Goal: Navigation & Orientation: Understand site structure

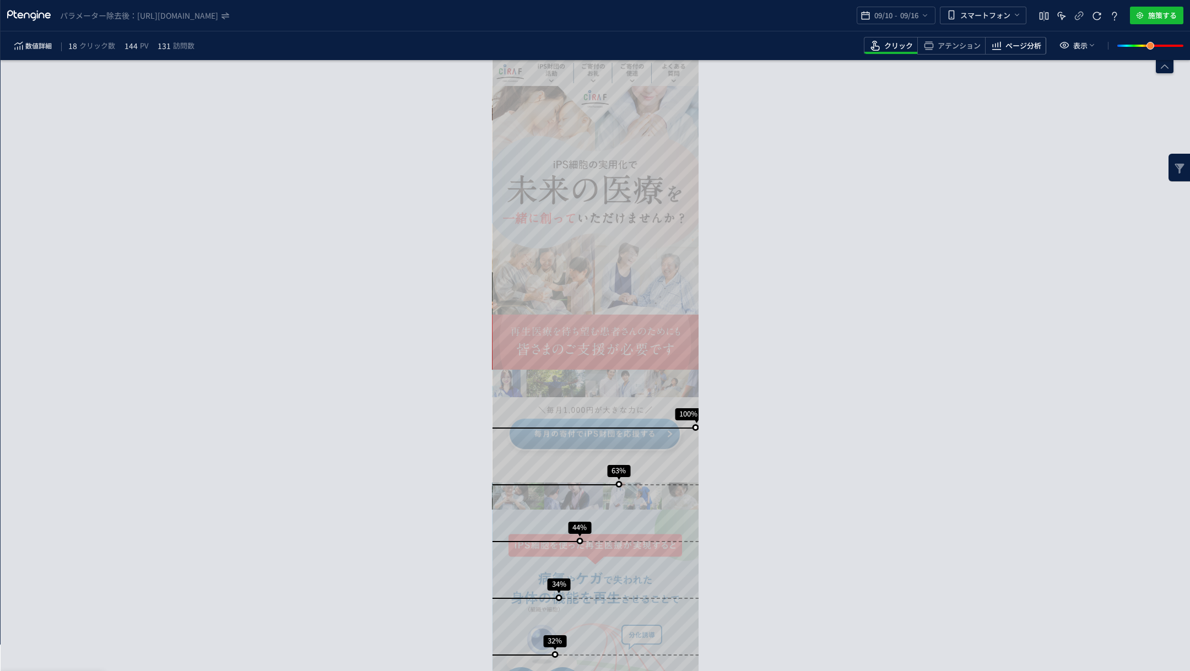
click at [1010, 47] on span "ページ分析" at bounding box center [1023, 46] width 36 height 10
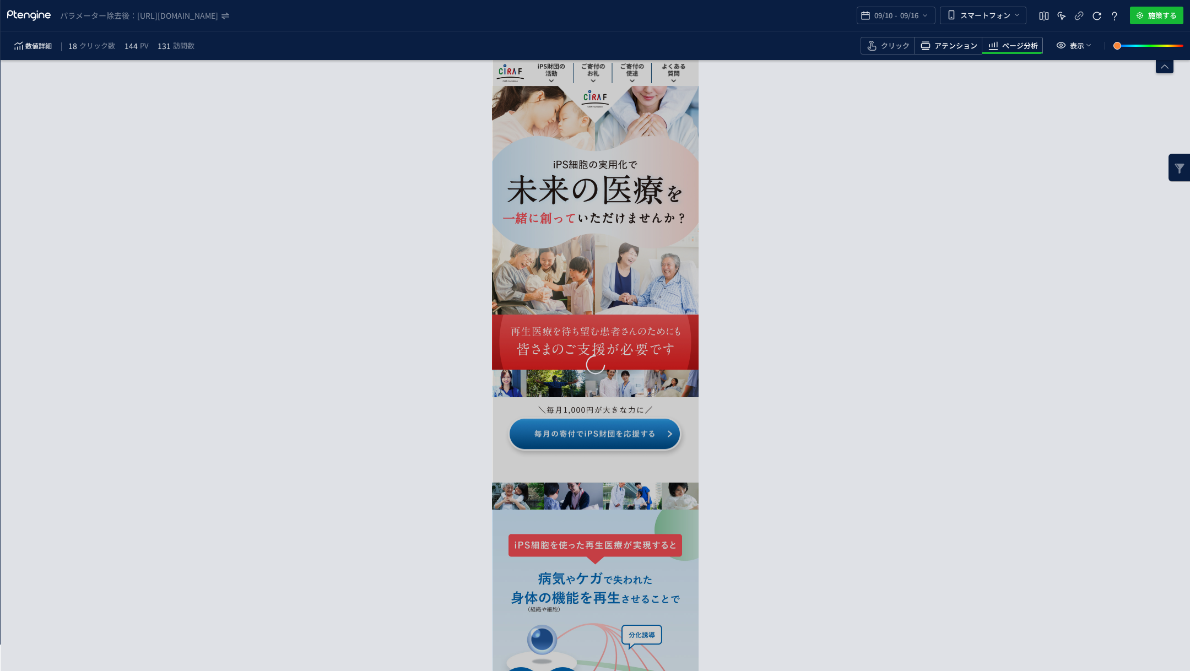
click at [954, 45] on span "アテンション" at bounding box center [955, 46] width 43 height 10
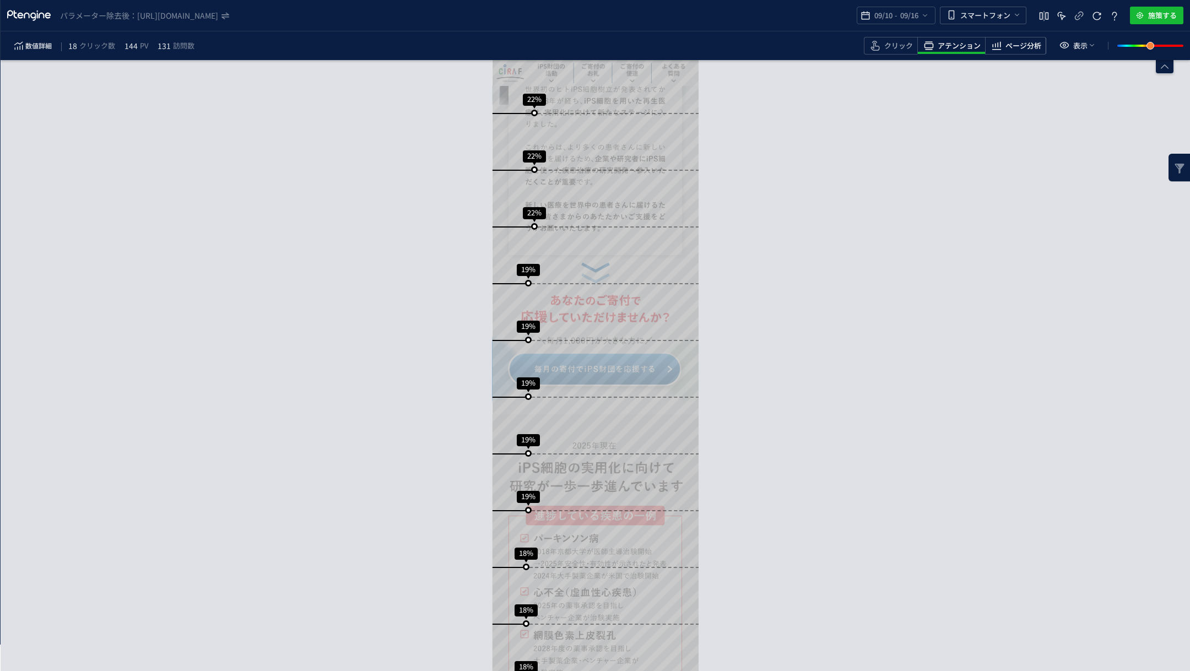
click at [1026, 46] on span "ページ分析" at bounding box center [1023, 46] width 36 height 10
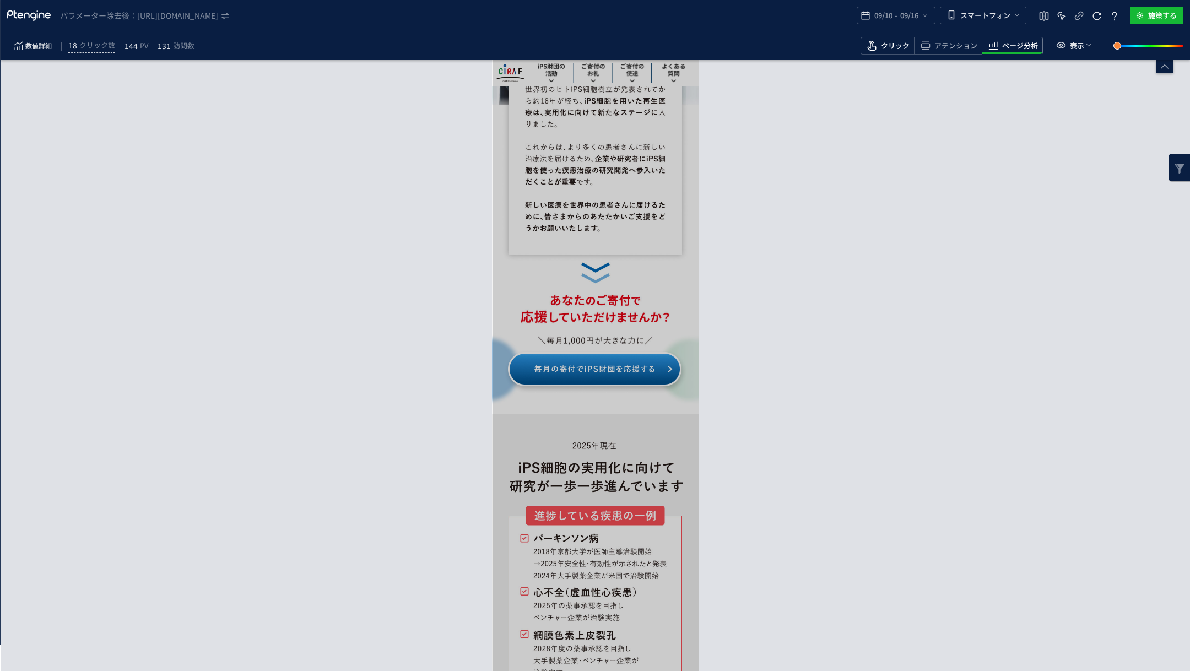
click at [890, 48] on span "クリック" at bounding box center [895, 46] width 29 height 10
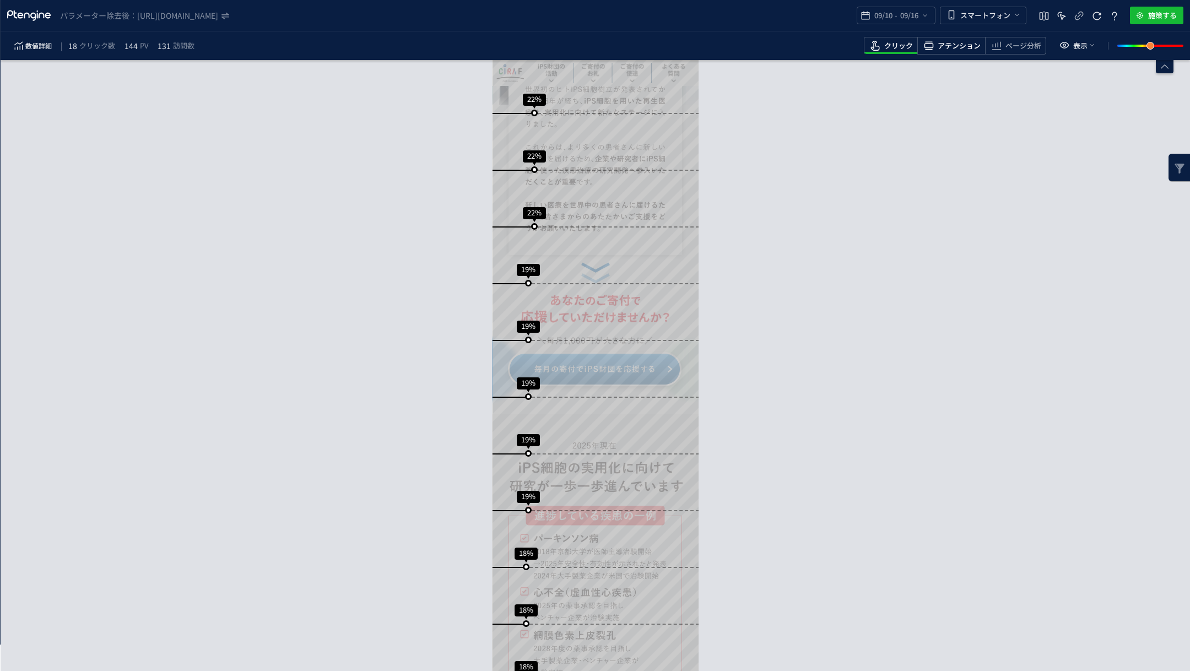
click at [957, 47] on span "アテンション" at bounding box center [958, 46] width 43 height 10
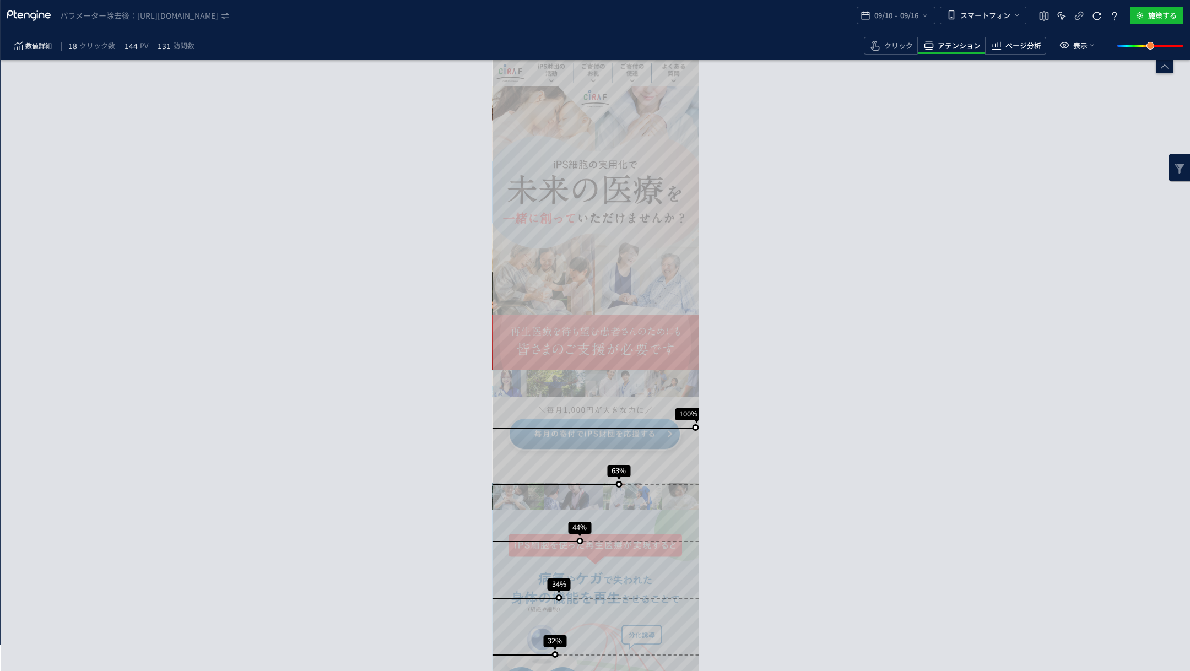
click at [1010, 42] on span "ページ分析" at bounding box center [1023, 46] width 36 height 10
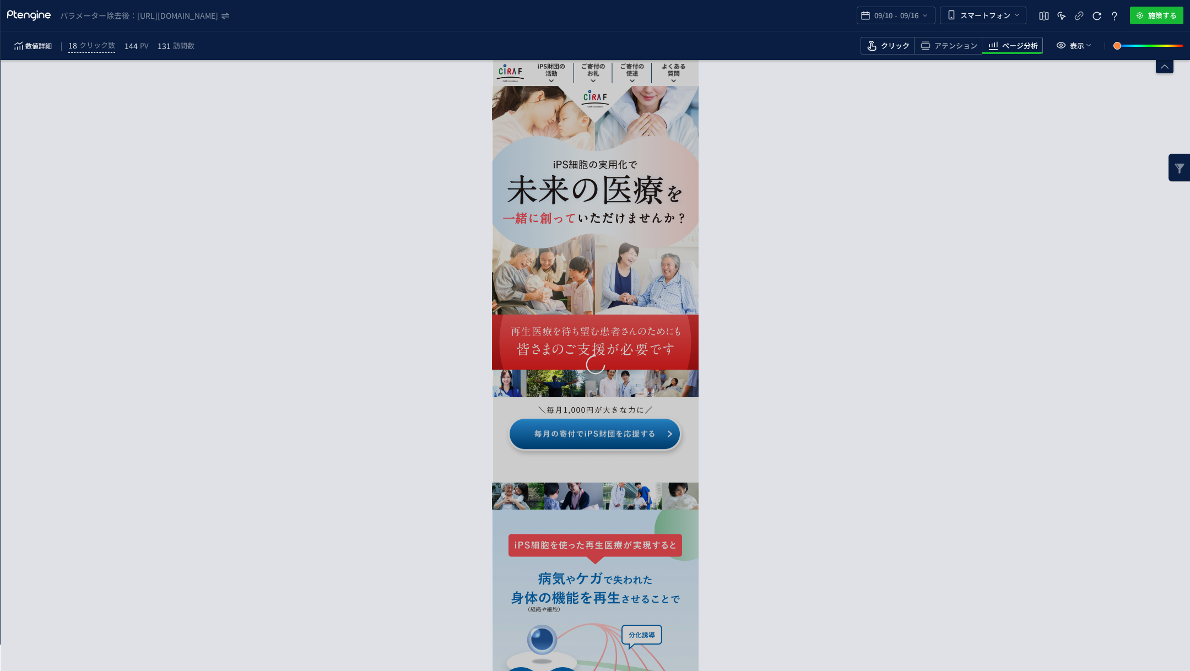
click at [894, 46] on span "クリック" at bounding box center [895, 46] width 29 height 10
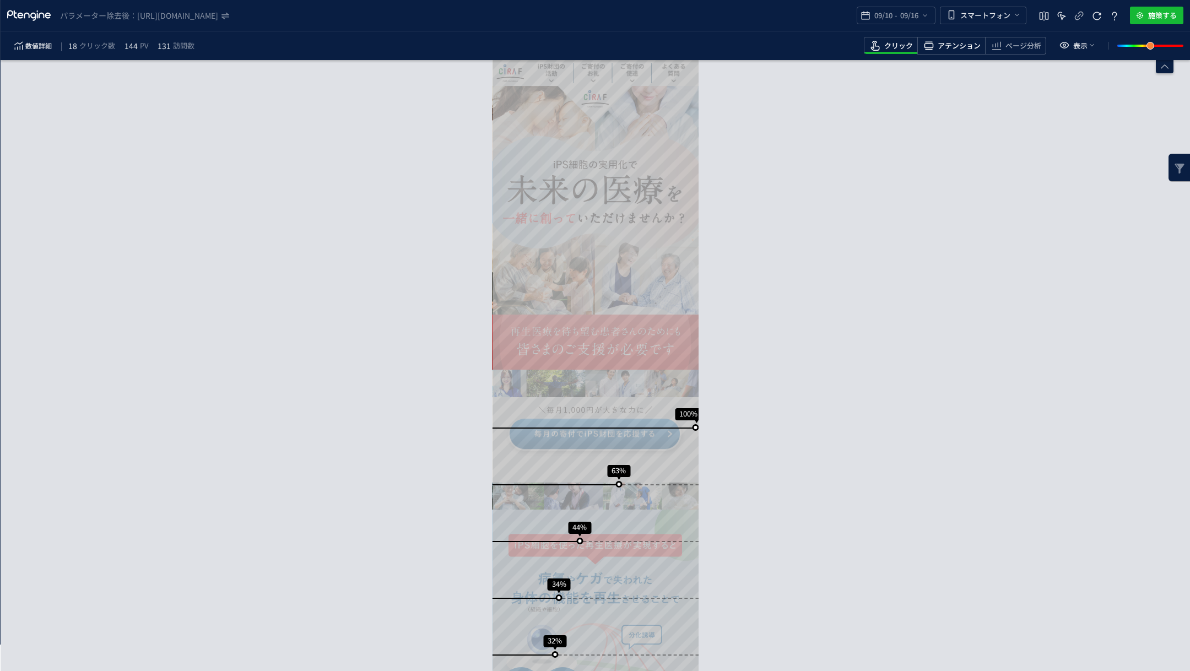
click at [963, 48] on span "アテンション" at bounding box center [958, 46] width 43 height 10
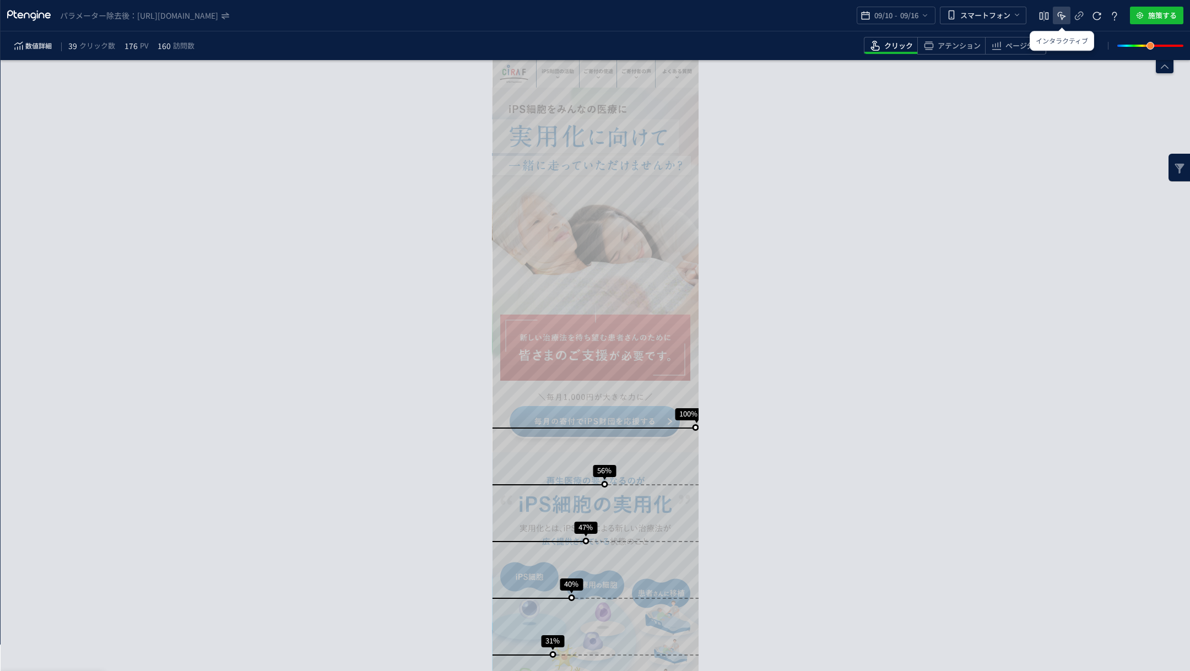
click at [1060, 20] on icon "heatmap-top-bar" at bounding box center [1061, 15] width 13 height 13
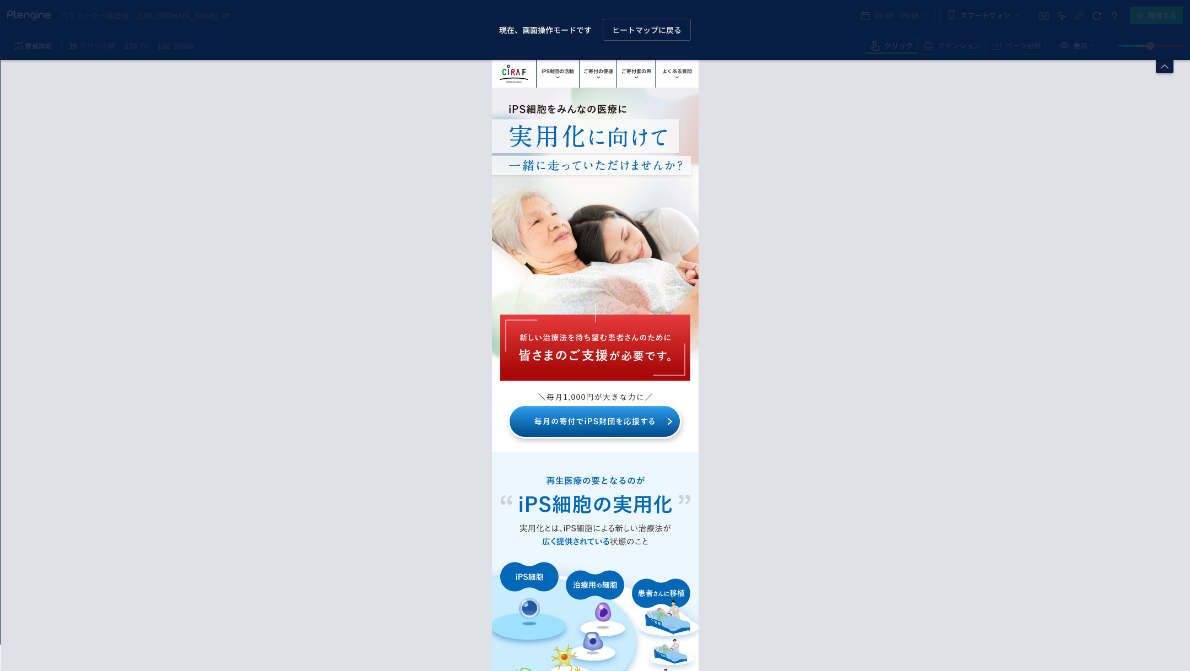
scroll to position [164, 0]
